Goal: Task Accomplishment & Management: Manage account settings

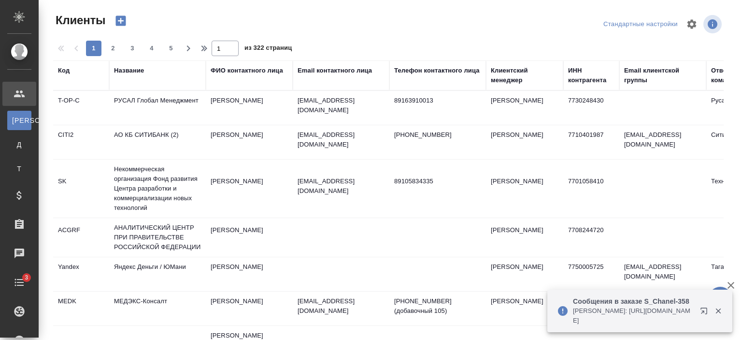
select select "RU"
click at [357, 68] on div "Email контактного лица" at bounding box center [335, 71] width 74 height 10
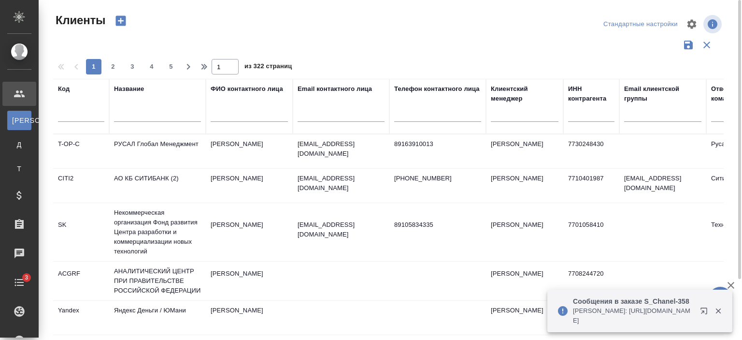
click at [361, 117] on input "text" at bounding box center [341, 116] width 87 height 12
paste input "press@fibertool.com"
type input "press@fibertool.com"
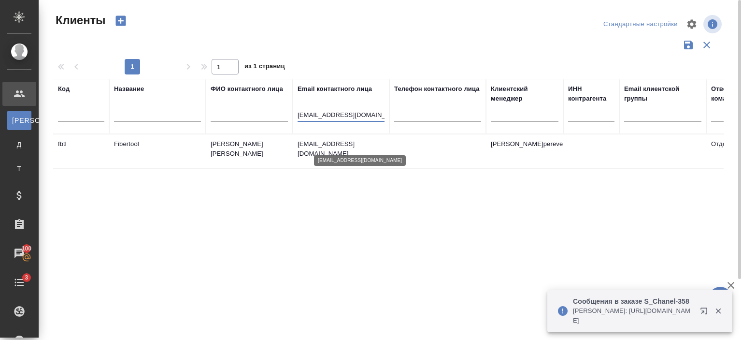
click at [369, 147] on p "press@fibertool.com" at bounding box center [341, 148] width 87 height 19
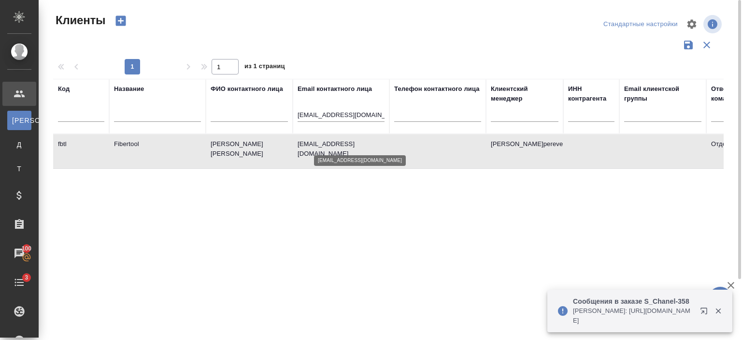
click at [369, 147] on p "press@fibertool.com" at bounding box center [341, 148] width 87 height 19
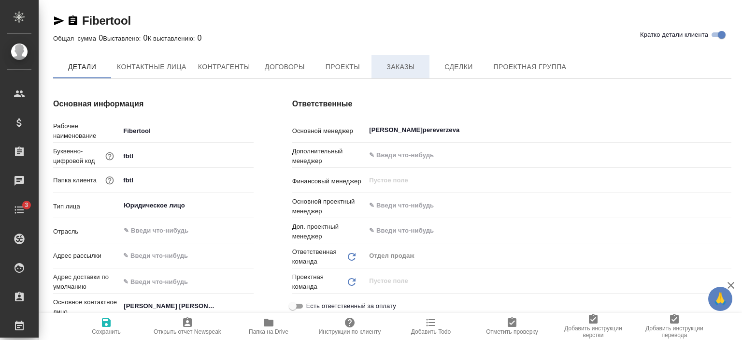
type textarea "x"
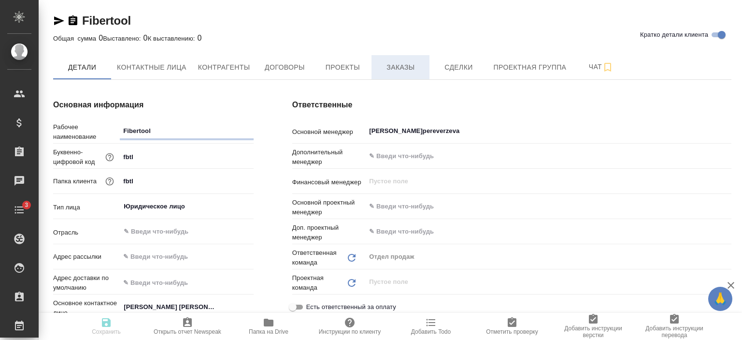
type textarea "x"
click at [381, 66] on span "Заказы" at bounding box center [400, 67] width 46 height 12
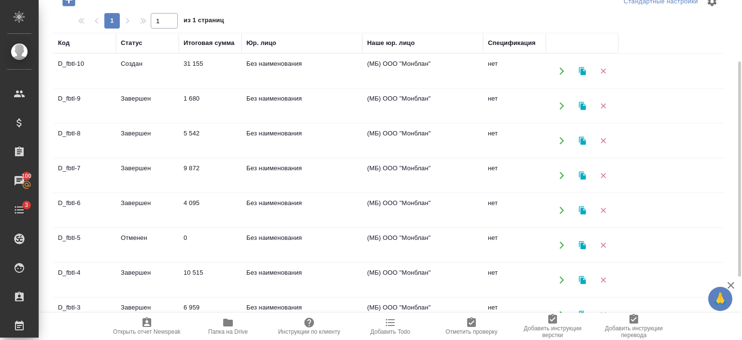
scroll to position [197, 0]
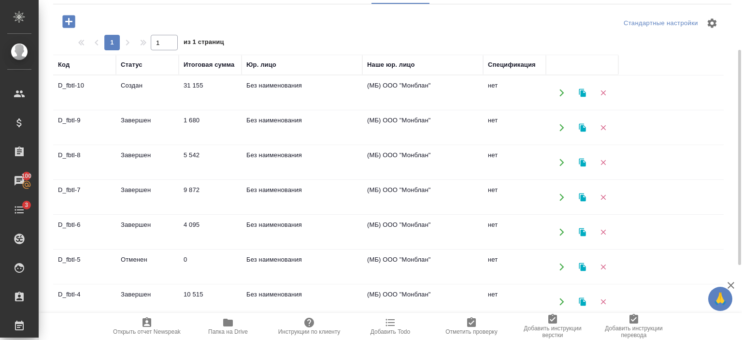
scroll to position [77, 0]
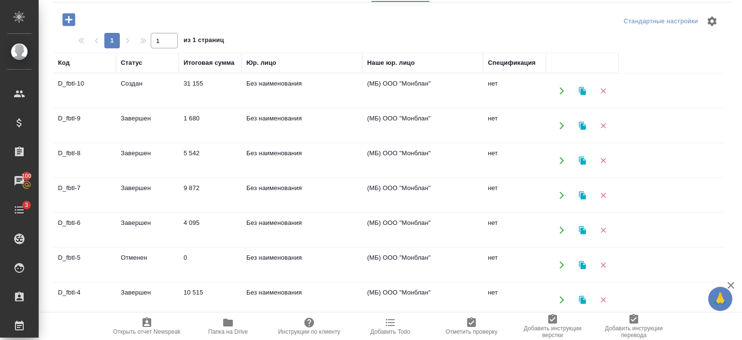
click at [303, 108] on td "Без наименования" at bounding box center [302, 91] width 121 height 34
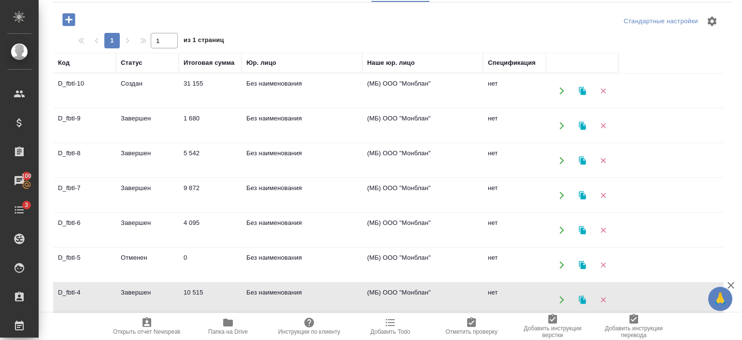
click at [303, 108] on td "Без наименования" at bounding box center [302, 91] width 121 height 34
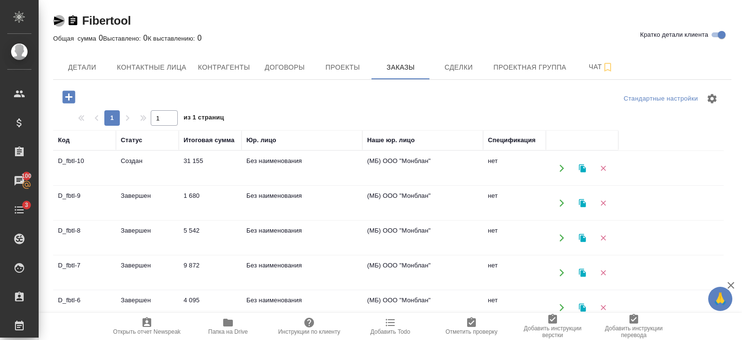
click at [63, 19] on icon "button" at bounding box center [59, 21] width 12 height 12
click at [299, 169] on td "Без наименования" at bounding box center [302, 168] width 121 height 34
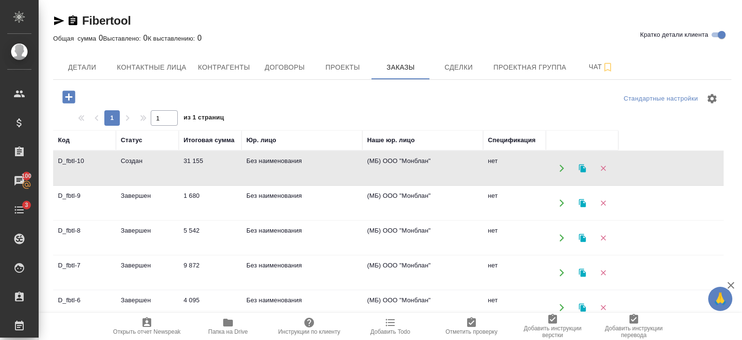
click at [299, 169] on td "Без наименования" at bounding box center [302, 168] width 121 height 34
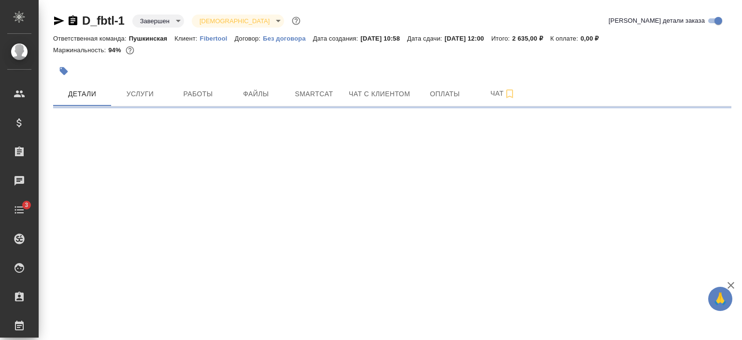
select select "RU"
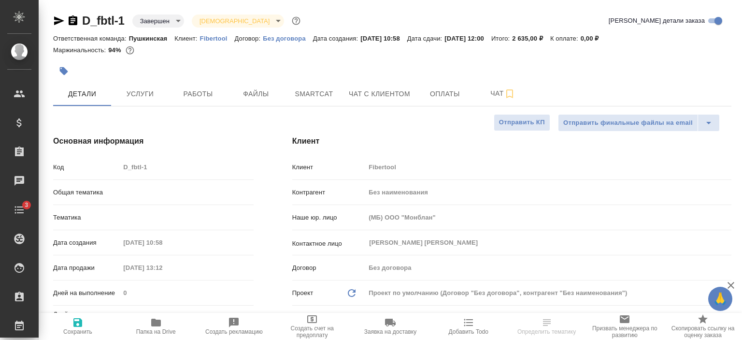
type textarea "x"
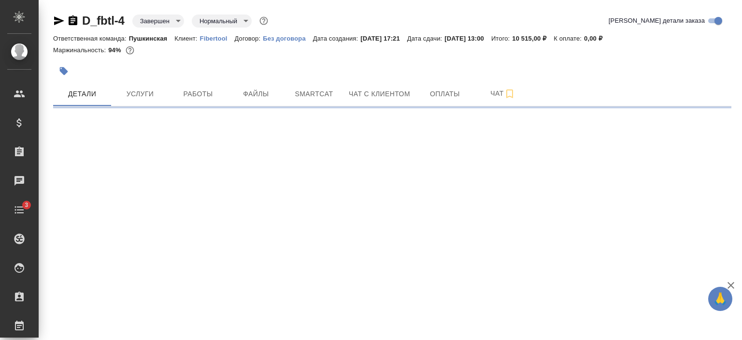
select select "RU"
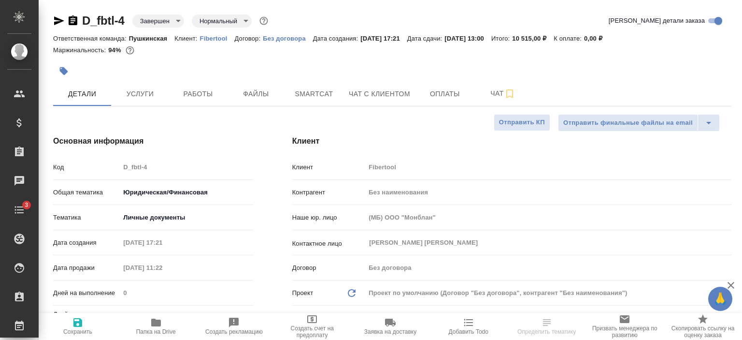
type textarea "x"
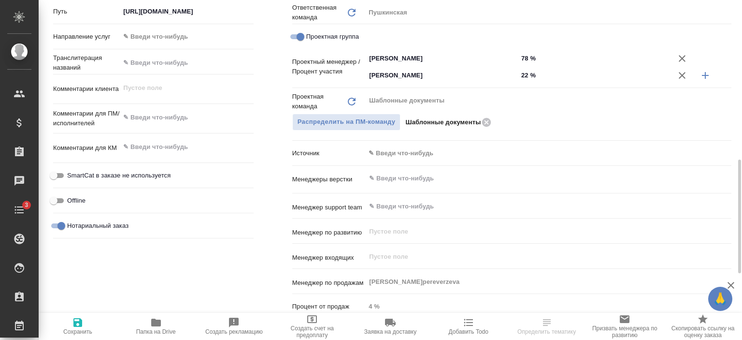
scroll to position [520, 0]
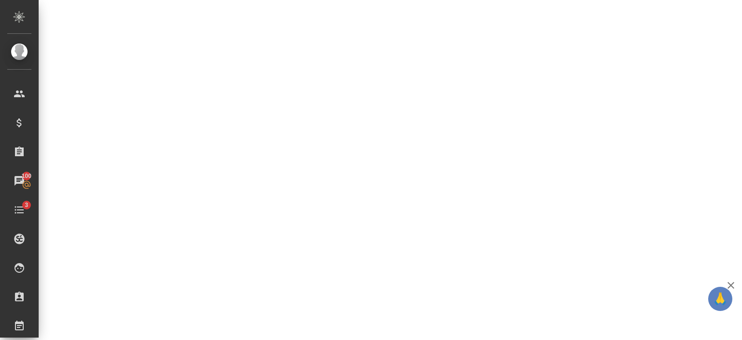
select select "RU"
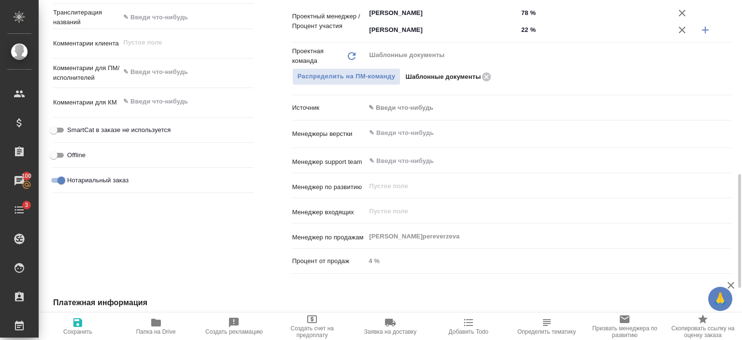
type textarea "x"
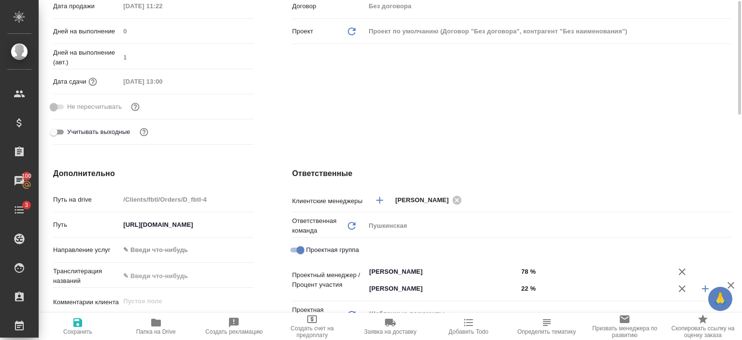
scroll to position [138, 0]
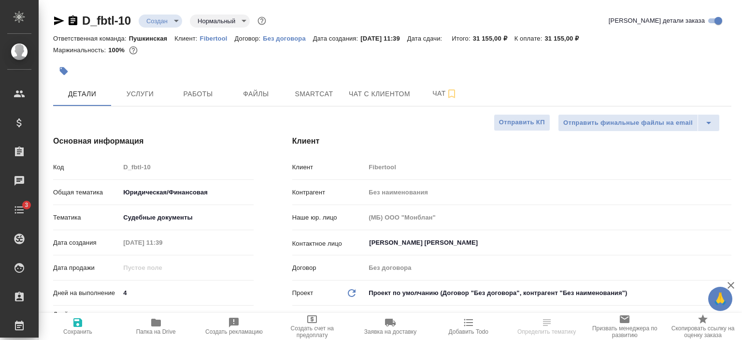
select select "RU"
click at [59, 23] on icon "button" at bounding box center [59, 21] width 12 height 12
select select "RU"
type textarea "x"
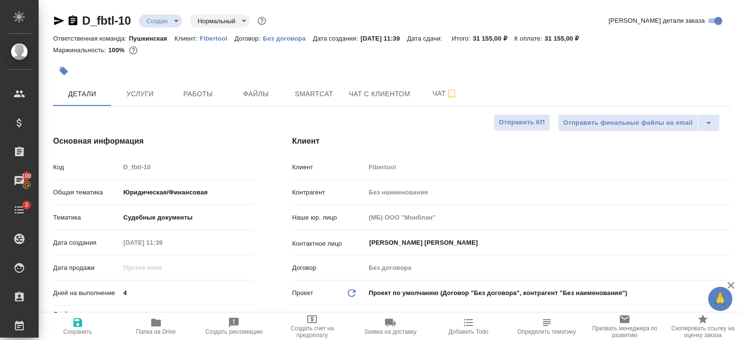
type textarea "x"
